Goal: Transaction & Acquisition: Purchase product/service

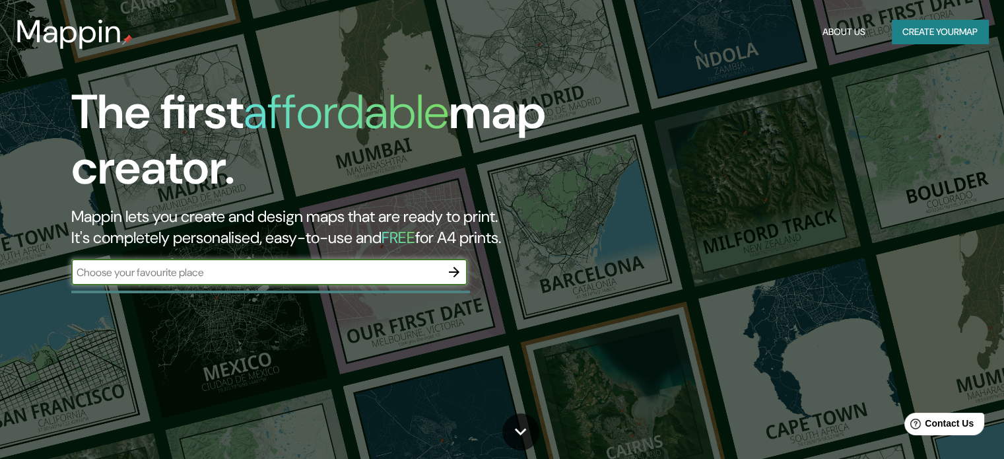
click at [319, 269] on input "text" at bounding box center [255, 272] width 369 height 15
type input "[GEOGRAPHIC_DATA]"
click at [934, 31] on button "Create your map" at bounding box center [939, 32] width 96 height 24
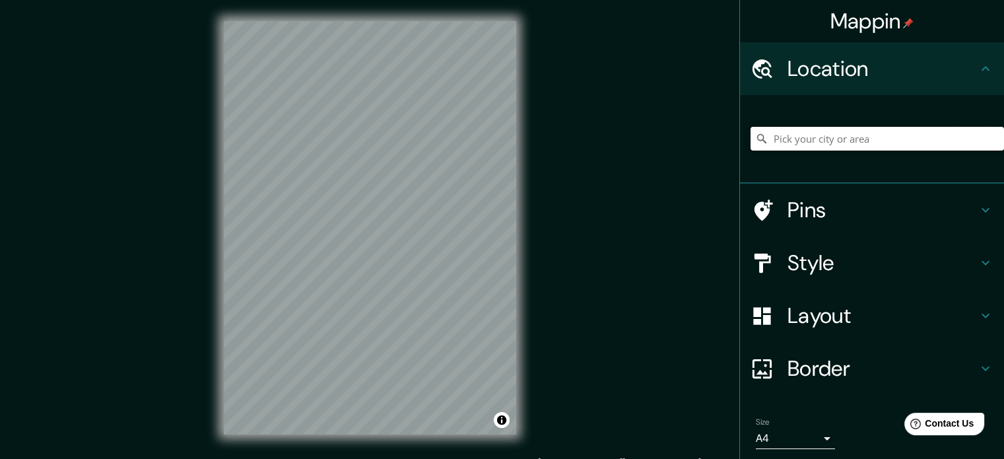
click at [868, 130] on input "Pick your city or area" at bounding box center [876, 139] width 253 height 24
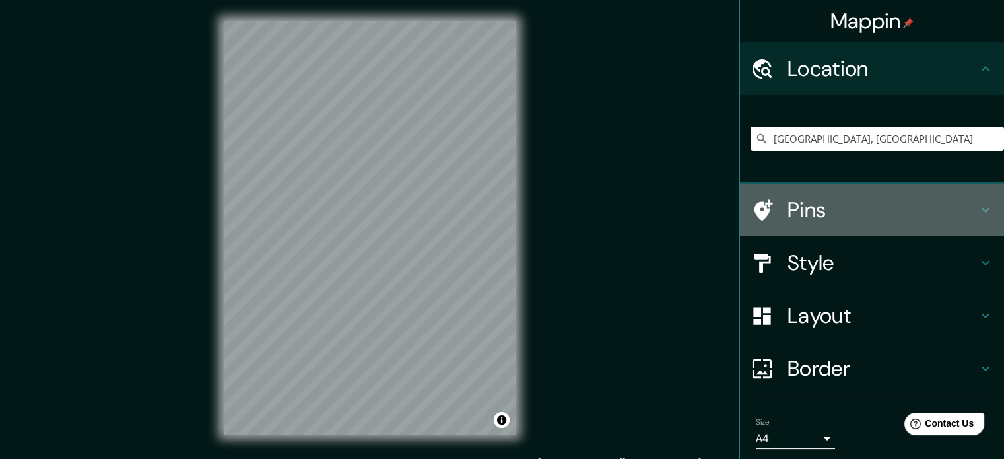
click at [977, 207] on icon at bounding box center [985, 210] width 16 height 16
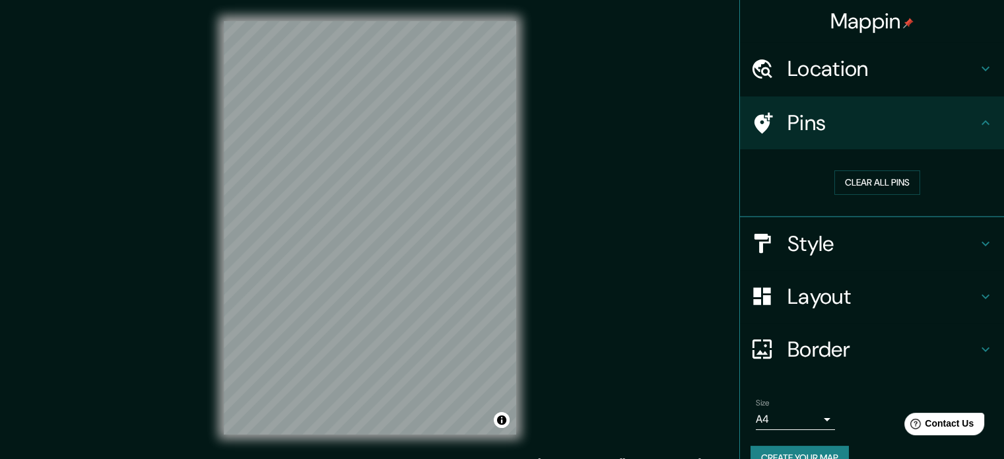
click at [960, 124] on h4 "Pins" at bounding box center [882, 123] width 190 height 26
click at [961, 68] on h4 "Location" at bounding box center [882, 68] width 190 height 26
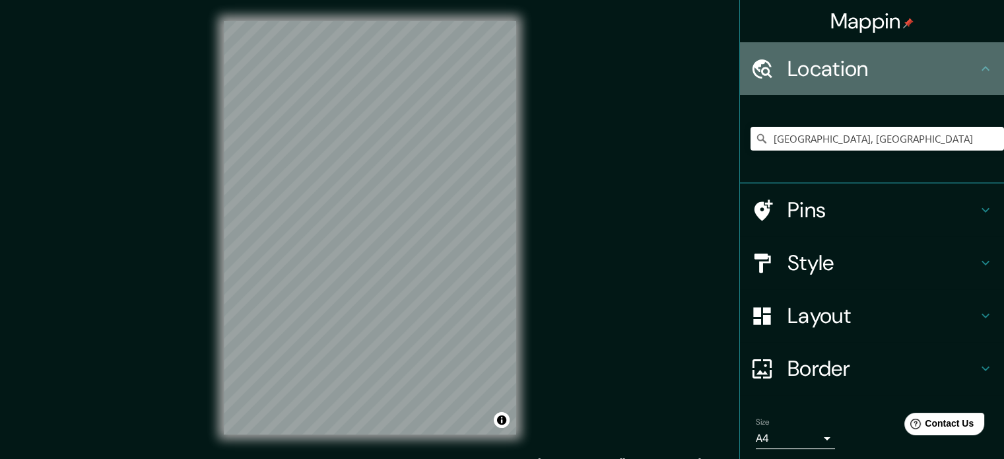
click at [973, 77] on div "Location" at bounding box center [872, 68] width 264 height 53
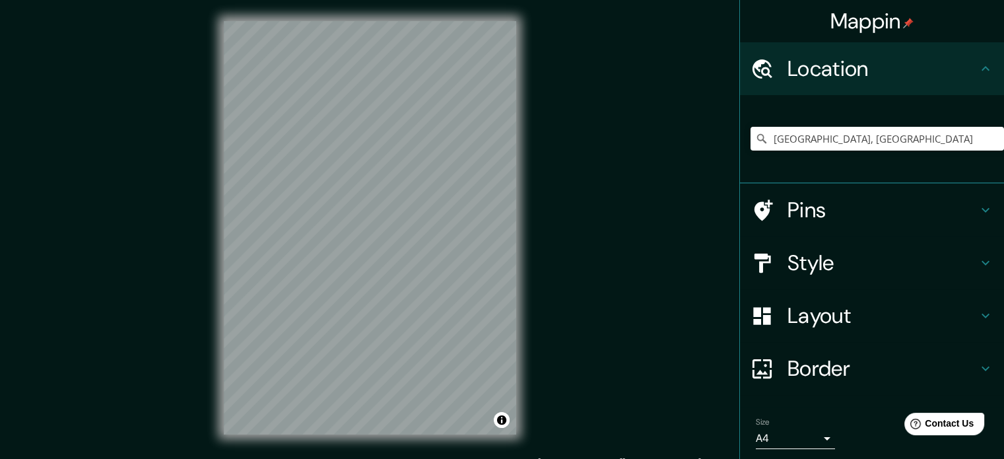
click at [805, 210] on h4 "Pins" at bounding box center [882, 210] width 190 height 26
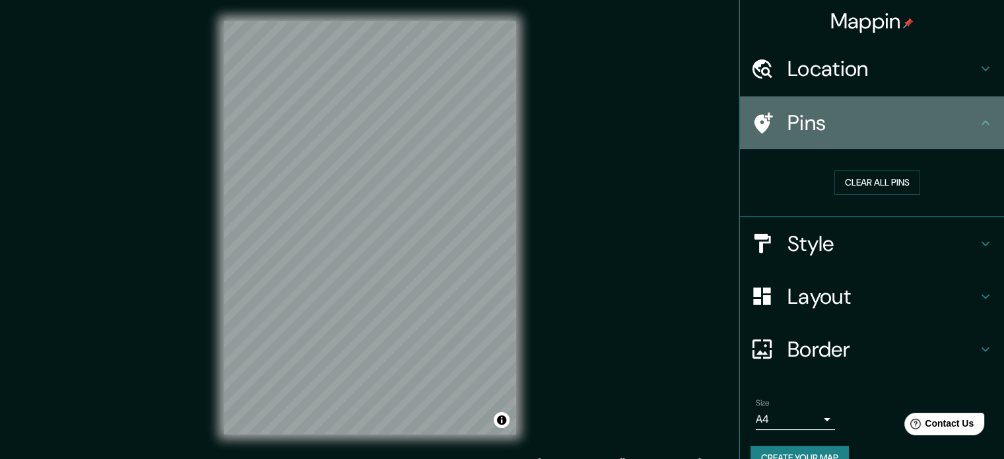
click at [857, 121] on h4 "Pins" at bounding box center [882, 123] width 190 height 26
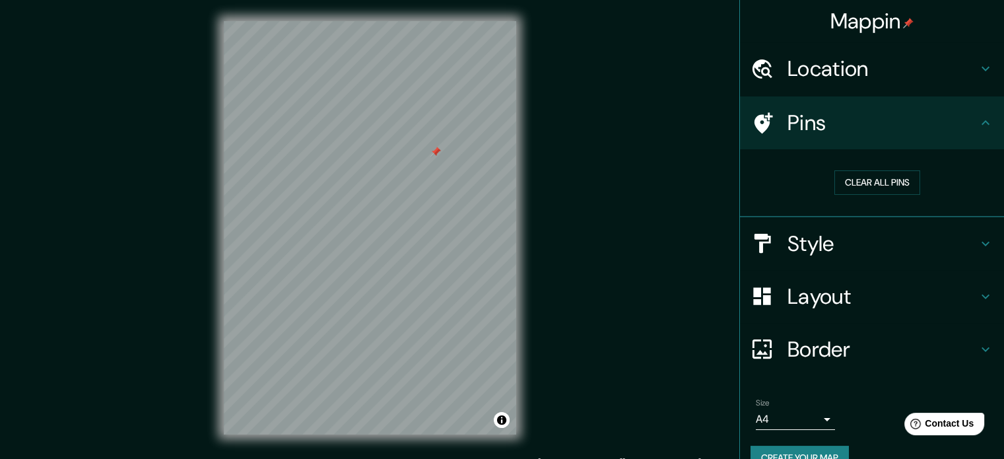
click at [860, 222] on div "Style" at bounding box center [872, 243] width 264 height 53
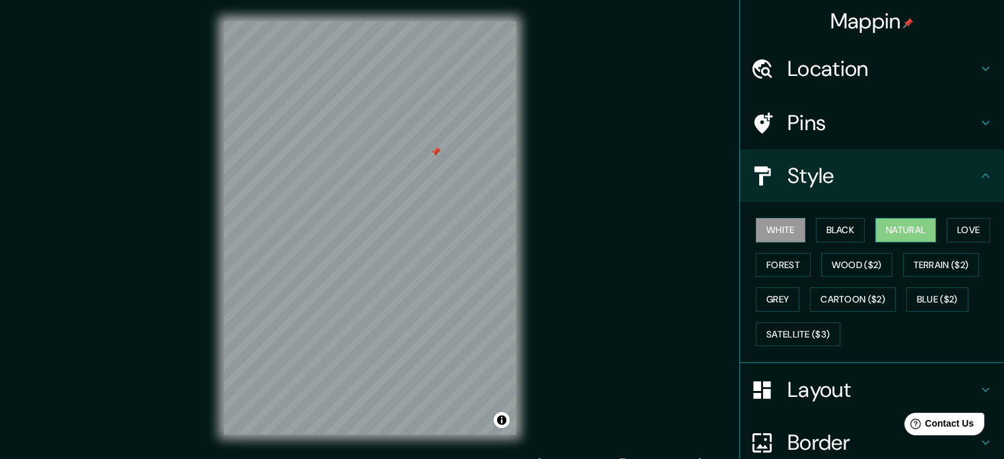
click at [910, 233] on button "Natural" at bounding box center [905, 230] width 61 height 24
click at [769, 259] on button "Forest" at bounding box center [782, 265] width 55 height 24
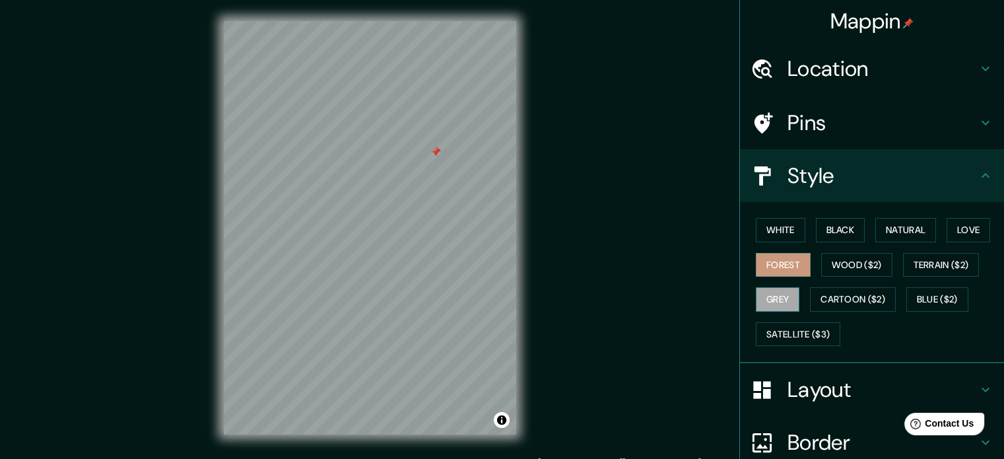
click at [773, 287] on button "Grey" at bounding box center [777, 299] width 44 height 24
click at [908, 224] on button "Natural" at bounding box center [905, 230] width 61 height 24
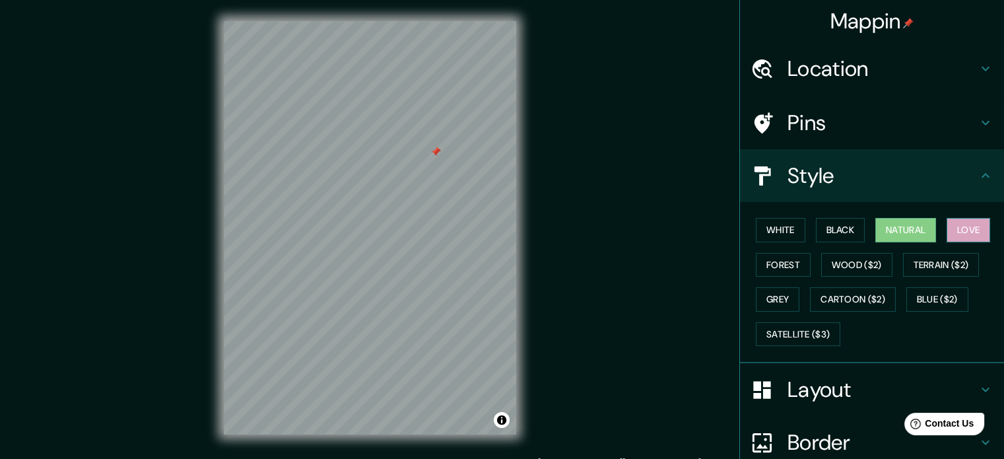
click at [979, 221] on button "Love" at bounding box center [968, 230] width 44 height 24
click at [823, 226] on button "Black" at bounding box center [840, 230] width 49 height 24
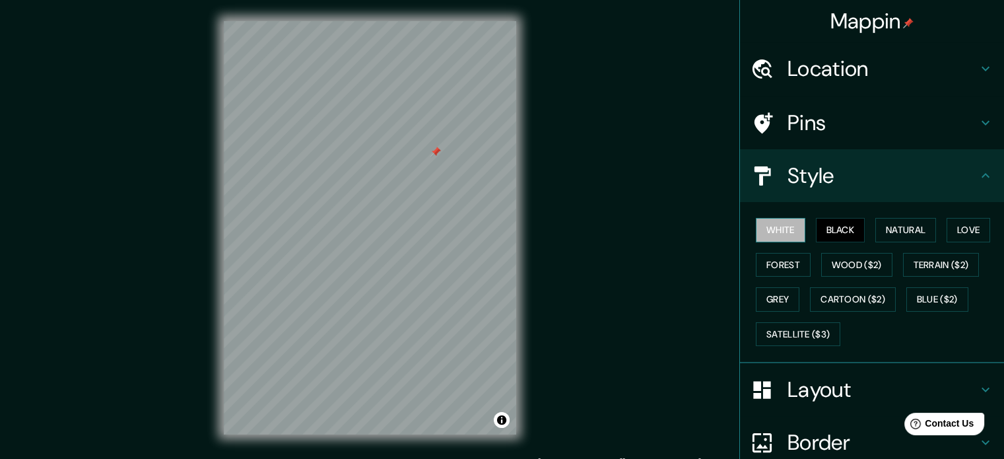
click at [757, 232] on button "White" at bounding box center [779, 230] width 49 height 24
click at [910, 231] on button "Natural" at bounding box center [905, 230] width 61 height 24
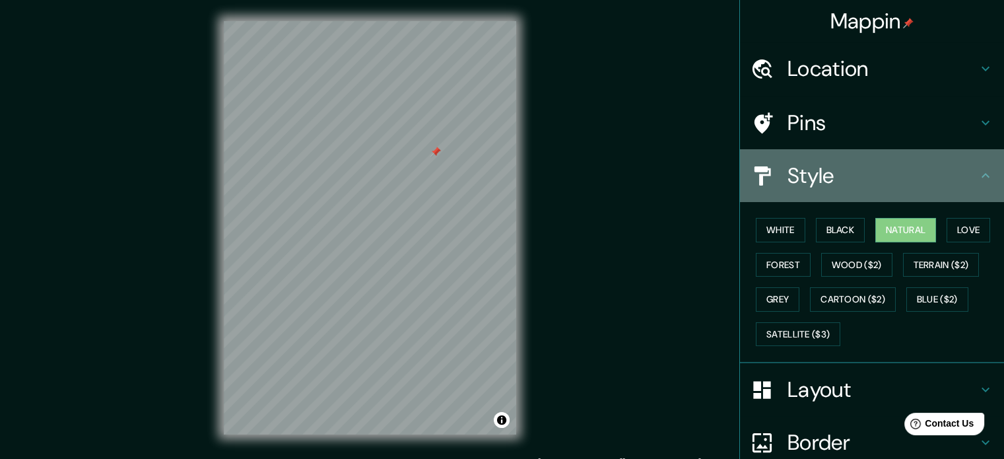
click at [926, 168] on h4 "Style" at bounding box center [882, 175] width 190 height 26
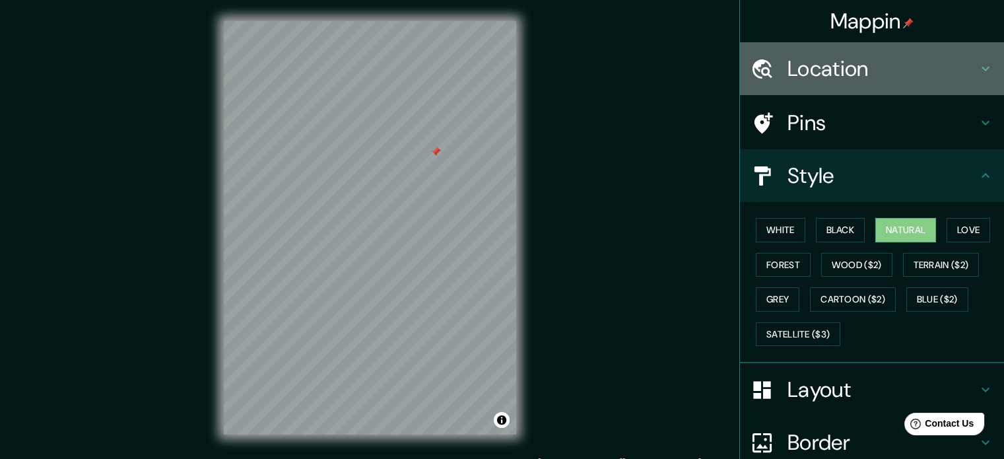
click at [877, 73] on h4 "Location" at bounding box center [882, 68] width 190 height 26
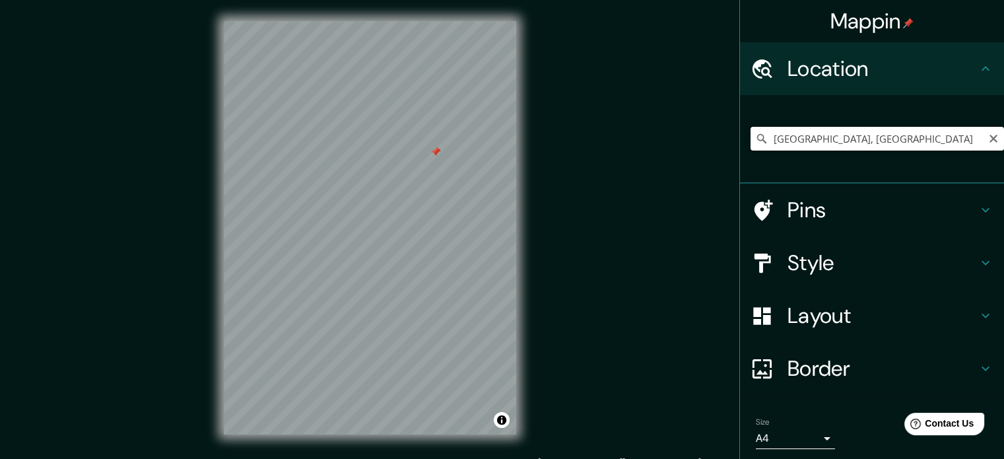
click at [843, 138] on input "[GEOGRAPHIC_DATA], [GEOGRAPHIC_DATA]" at bounding box center [876, 139] width 253 height 24
click at [830, 133] on input "[GEOGRAPHIC_DATA], [GEOGRAPHIC_DATA], [GEOGRAPHIC_DATA]" at bounding box center [876, 139] width 253 height 24
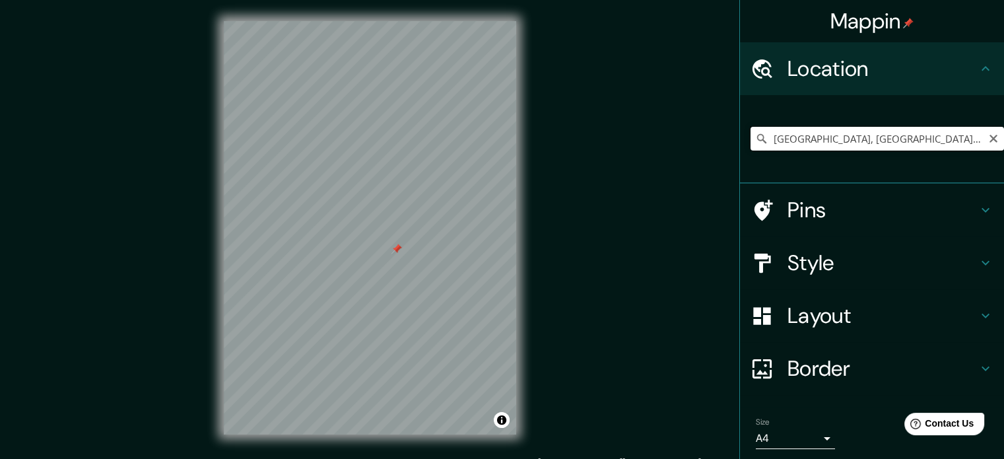
click at [830, 133] on input "[GEOGRAPHIC_DATA], [GEOGRAPHIC_DATA], [GEOGRAPHIC_DATA]" at bounding box center [876, 139] width 253 height 24
click at [849, 133] on input "[GEOGRAPHIC_DATA], [GEOGRAPHIC_DATA], [GEOGRAPHIC_DATA]" at bounding box center [876, 139] width 253 height 24
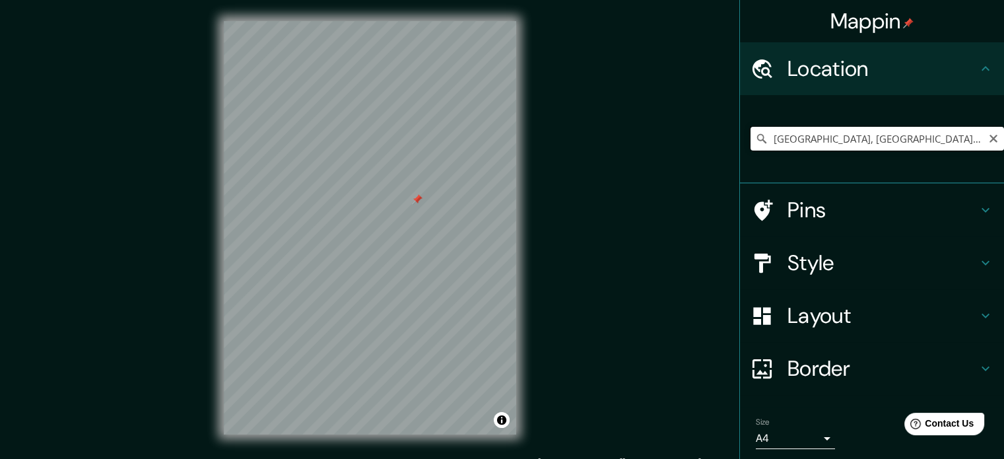
click at [849, 133] on input "[GEOGRAPHIC_DATA], [GEOGRAPHIC_DATA], [GEOGRAPHIC_DATA]" at bounding box center [876, 139] width 253 height 24
click at [874, 143] on input "[GEOGRAPHIC_DATA], [GEOGRAPHIC_DATA], [GEOGRAPHIC_DATA]" at bounding box center [876, 139] width 253 height 24
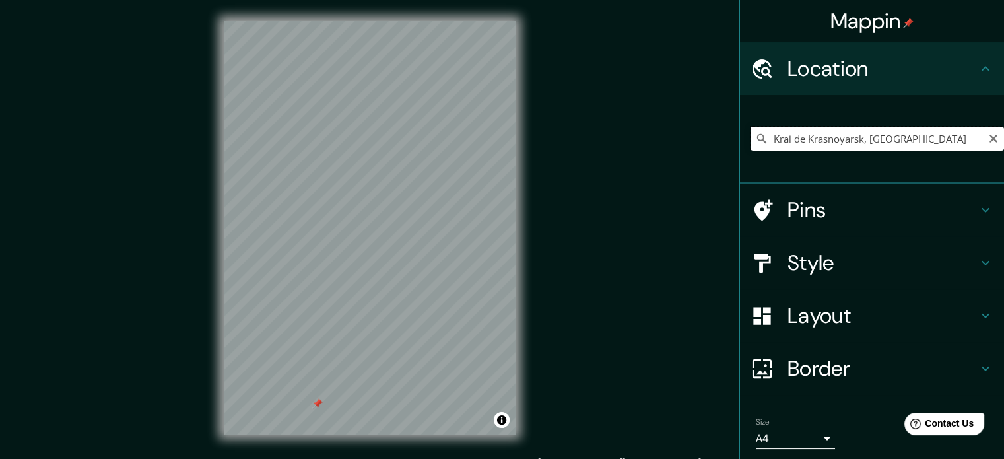
drag, startPoint x: 797, startPoint y: 134, endPoint x: 744, endPoint y: 127, distance: 53.2
click at [750, 127] on input "Krai de Krasnoyarsk, [GEOGRAPHIC_DATA]" at bounding box center [876, 139] width 253 height 24
click at [827, 139] on input "Krasnoyarsk, [GEOGRAPHIC_DATA], [GEOGRAPHIC_DATA]" at bounding box center [876, 139] width 253 height 24
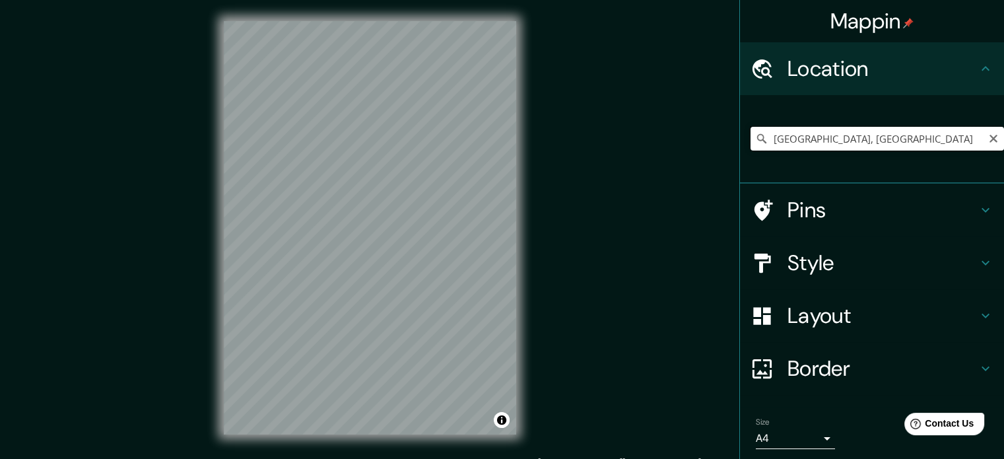
click at [806, 137] on input "[GEOGRAPHIC_DATA], [GEOGRAPHIC_DATA]" at bounding box center [876, 139] width 253 height 24
click at [831, 140] on input "[GEOGRAPHIC_DATA], [GEOGRAPHIC_DATA]" at bounding box center [876, 139] width 253 height 24
drag, startPoint x: 831, startPoint y: 140, endPoint x: 793, endPoint y: 133, distance: 39.0
click at [793, 133] on input "[GEOGRAPHIC_DATA], [GEOGRAPHIC_DATA]" at bounding box center [876, 139] width 253 height 24
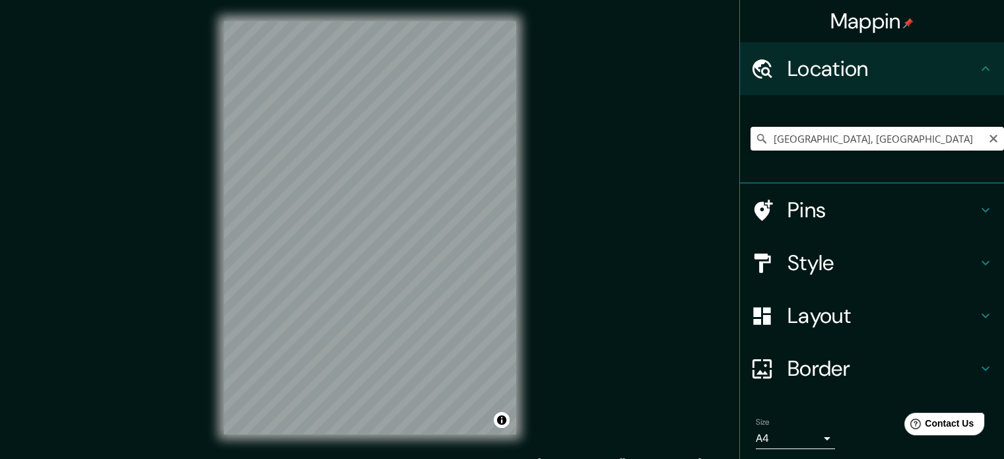
click at [810, 143] on input "[GEOGRAPHIC_DATA], [GEOGRAPHIC_DATA]" at bounding box center [876, 139] width 253 height 24
drag, startPoint x: 837, startPoint y: 141, endPoint x: 792, endPoint y: 133, distance: 44.8
click at [792, 133] on input "[GEOGRAPHIC_DATA], [GEOGRAPHIC_DATA]" at bounding box center [876, 139] width 253 height 24
click at [829, 140] on input "[GEOGRAPHIC_DATA], [GEOGRAPHIC_DATA], [GEOGRAPHIC_DATA]" at bounding box center [876, 139] width 253 height 24
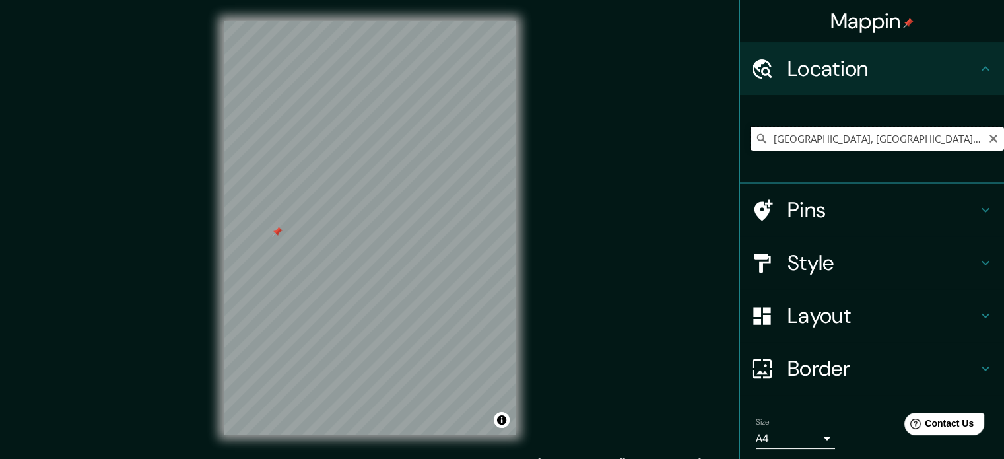
click at [829, 140] on input "[GEOGRAPHIC_DATA], [GEOGRAPHIC_DATA], [GEOGRAPHIC_DATA]" at bounding box center [876, 139] width 253 height 24
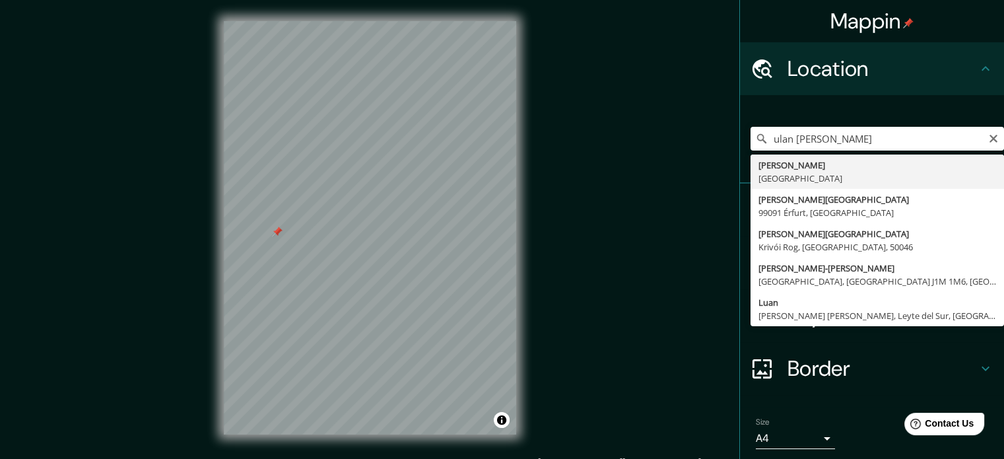
type input "[PERSON_NAME], [GEOGRAPHIC_DATA]"
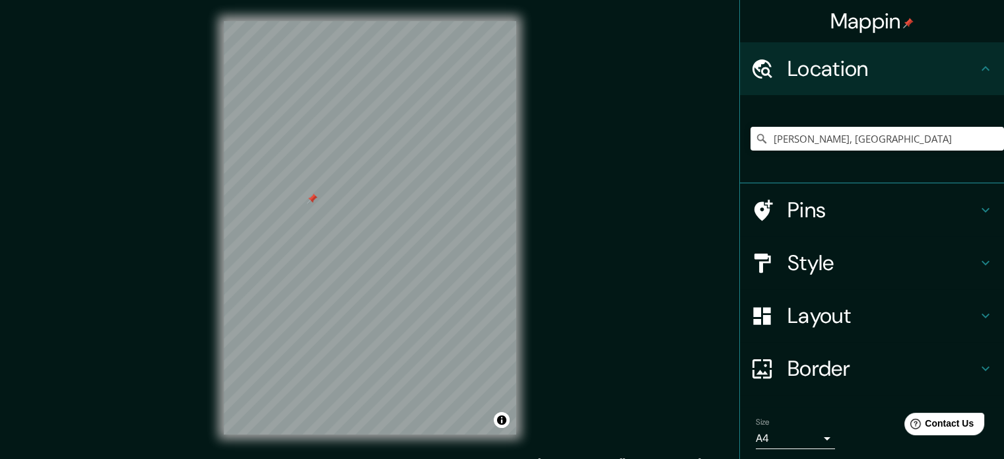
click at [882, 207] on h4 "Pins" at bounding box center [882, 210] width 190 height 26
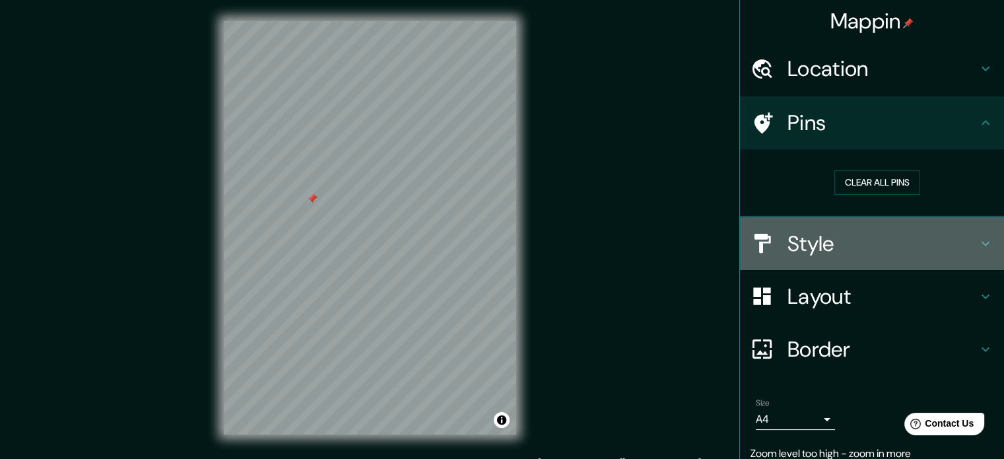
click at [932, 245] on h4 "Style" at bounding box center [882, 243] width 190 height 26
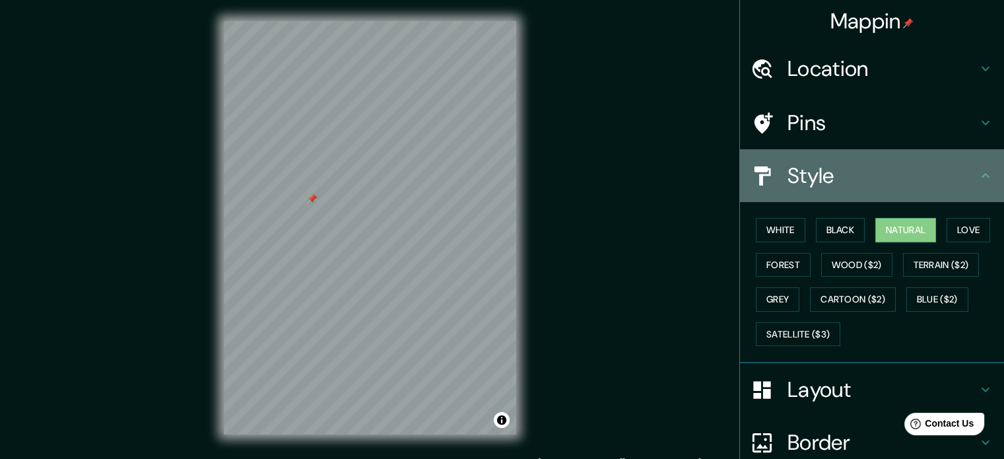
click at [955, 184] on h4 "Style" at bounding box center [882, 175] width 190 height 26
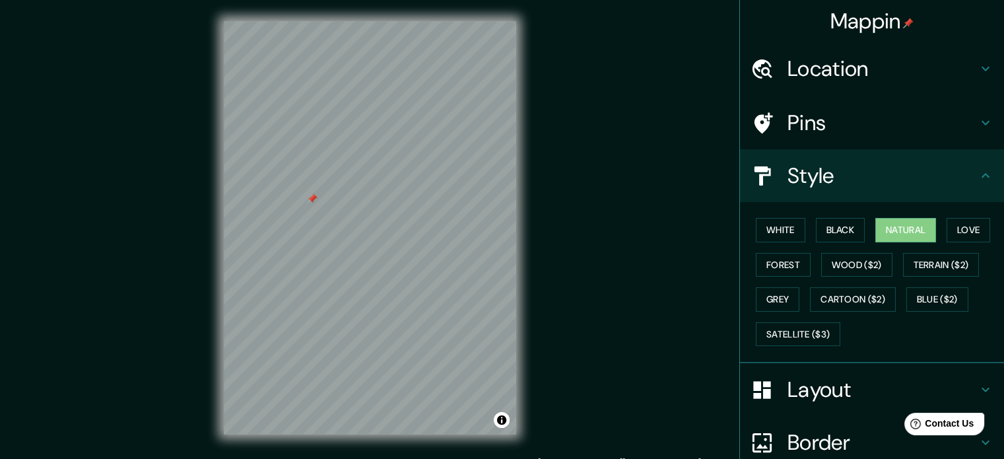
click at [977, 381] on icon at bounding box center [985, 389] width 16 height 16
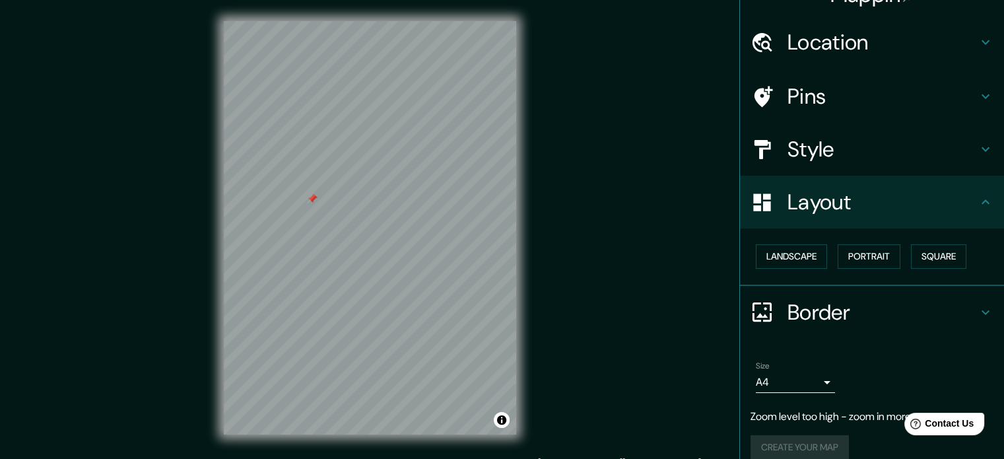
scroll to position [41, 0]
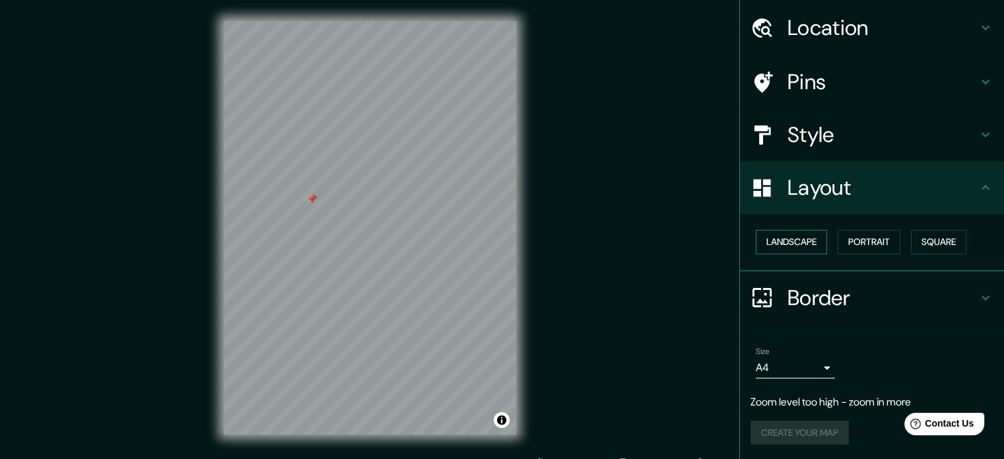
click at [810, 230] on button "Landscape" at bounding box center [790, 242] width 71 height 24
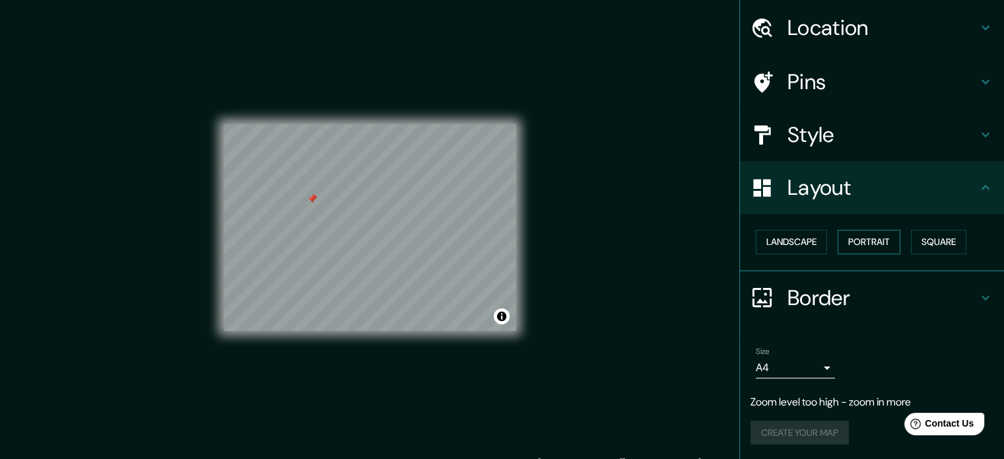
click at [849, 240] on button "Portrait" at bounding box center [868, 242] width 63 height 24
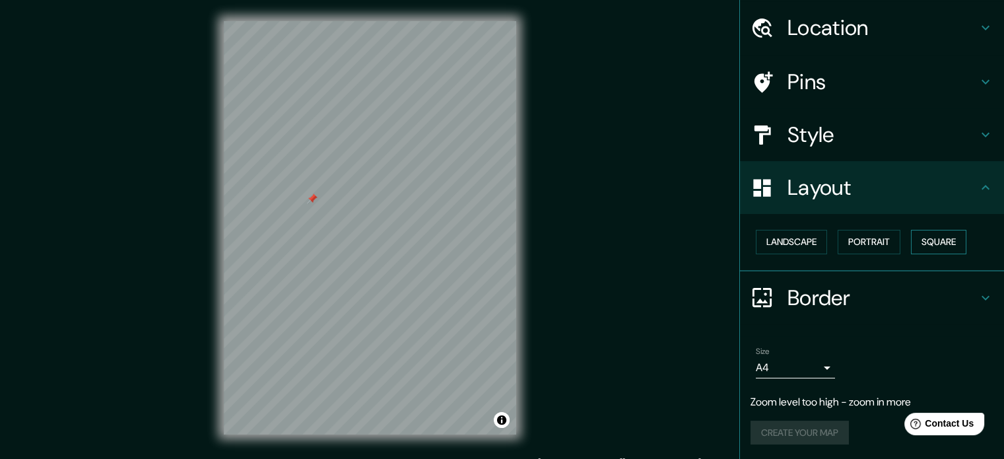
click at [922, 245] on button "Square" at bounding box center [938, 242] width 55 height 24
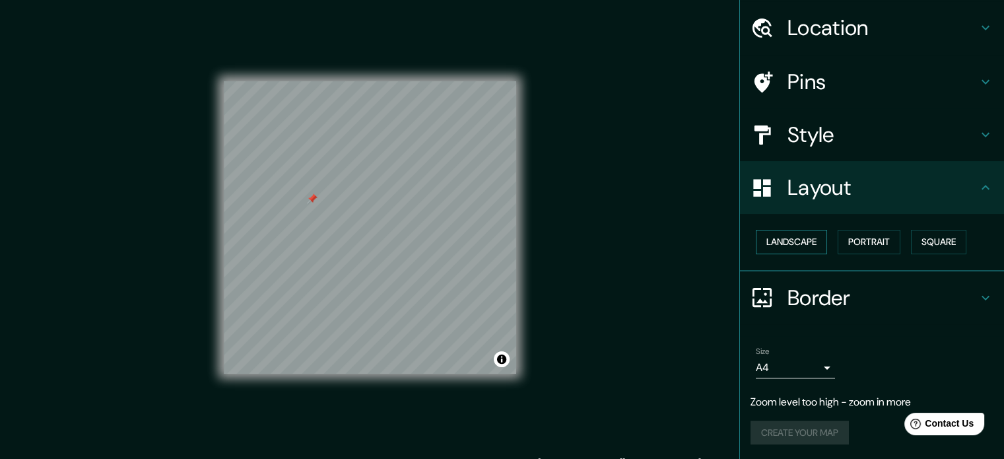
click at [794, 236] on button "Landscape" at bounding box center [790, 242] width 71 height 24
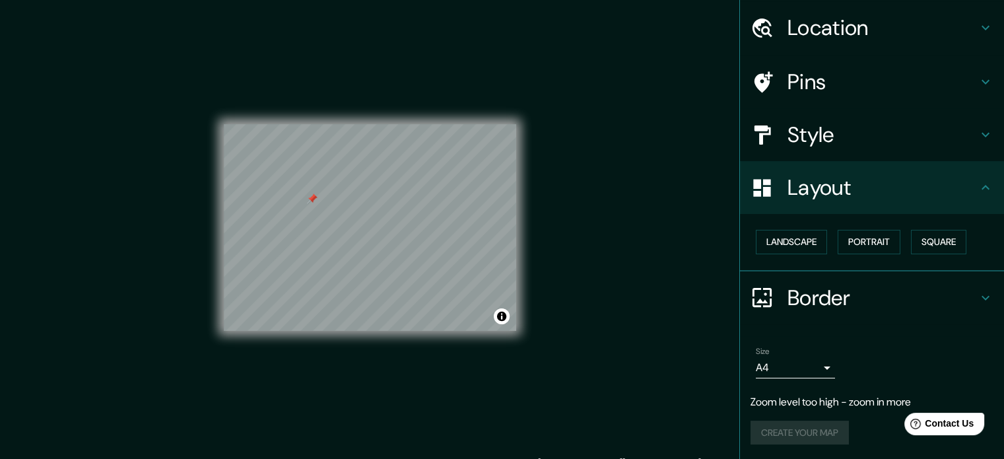
click at [866, 191] on h4 "Layout" at bounding box center [882, 187] width 190 height 26
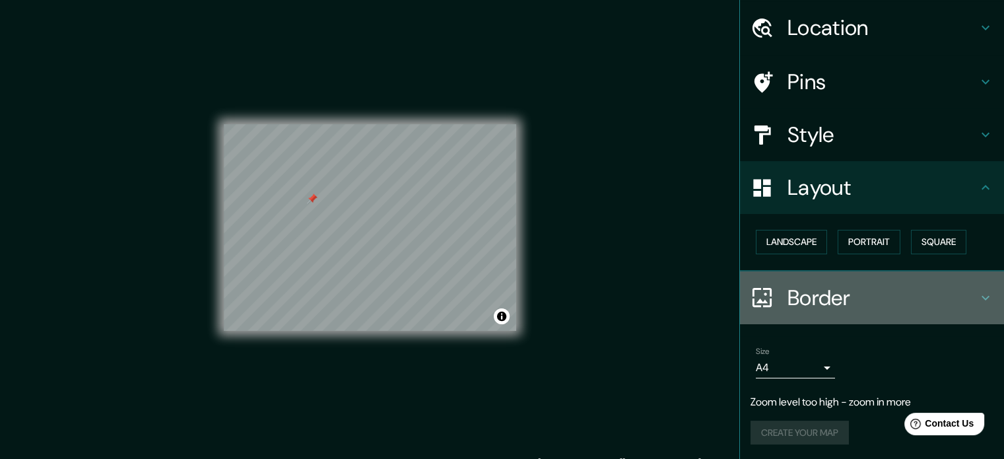
click at [873, 288] on h4 "Border" at bounding box center [882, 297] width 190 height 26
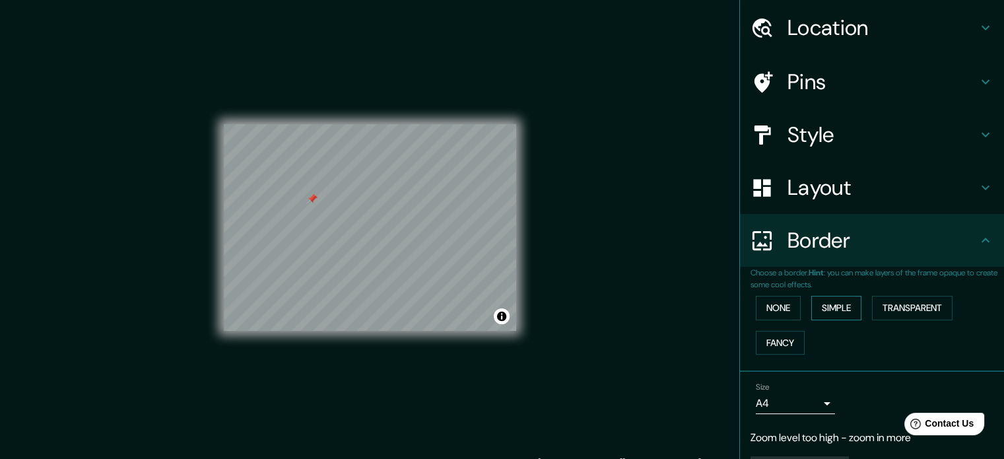
click at [837, 308] on button "Simple" at bounding box center [836, 308] width 50 height 24
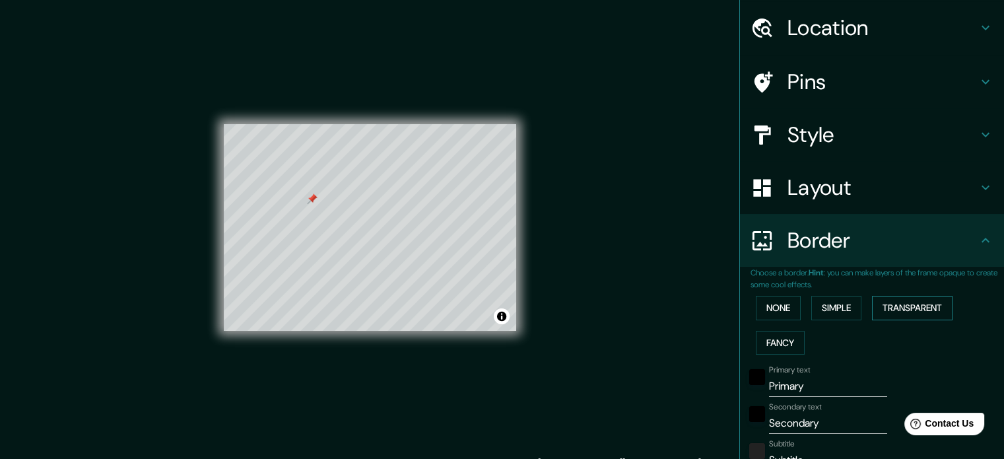
click at [906, 302] on button "Transparent" at bounding box center [912, 308] width 80 height 24
click at [781, 340] on button "Fancy" at bounding box center [779, 343] width 49 height 24
click at [773, 308] on button "None" at bounding box center [777, 308] width 45 height 24
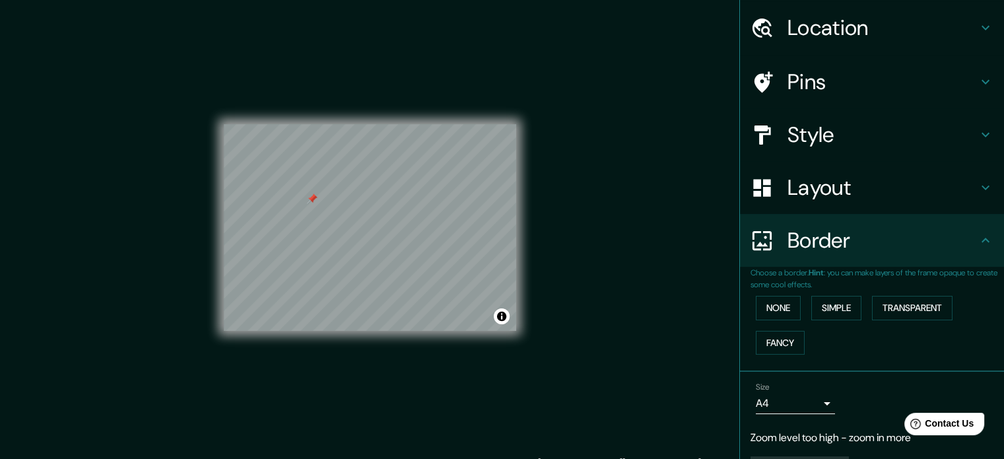
click at [886, 232] on h4 "Border" at bounding box center [882, 240] width 190 height 26
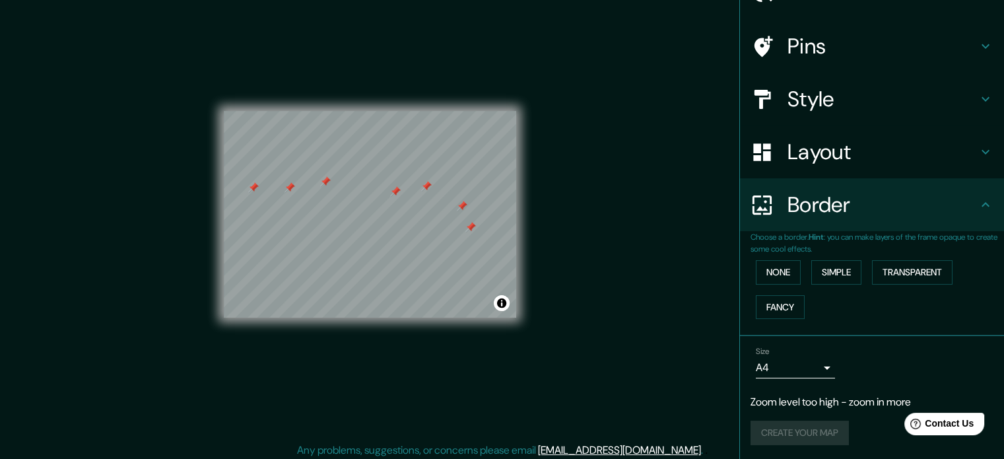
scroll to position [17, 0]
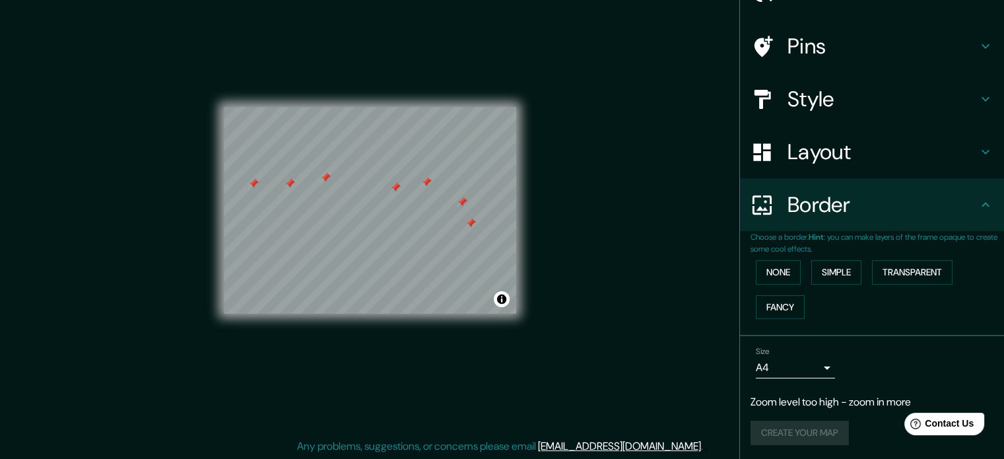
click at [835, 209] on h4 "Border" at bounding box center [882, 204] width 190 height 26
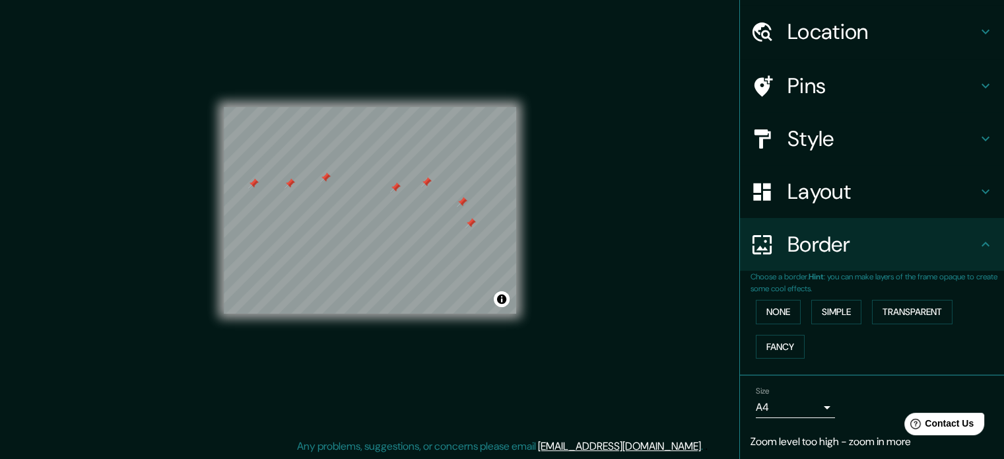
scroll to position [0, 0]
